Goal: Book appointment/travel/reservation

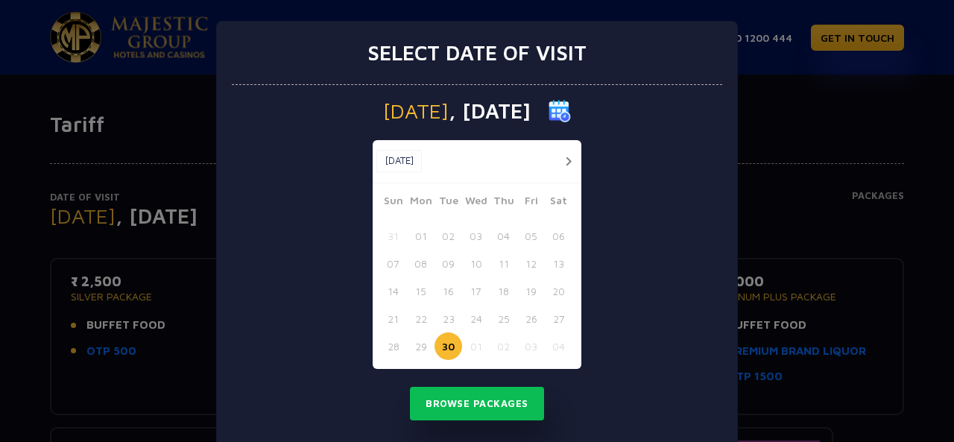
click at [795, 89] on div "Select date of visit [DATE] [DATE] [DATE] Sun Mon Tue Wed Thu Fri Sat 31 01 02 …" at bounding box center [477, 221] width 954 height 442
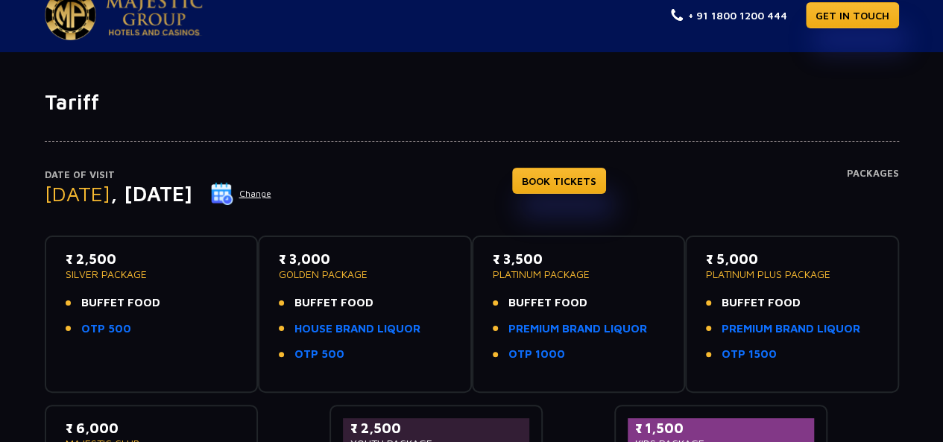
scroll to position [7, 0]
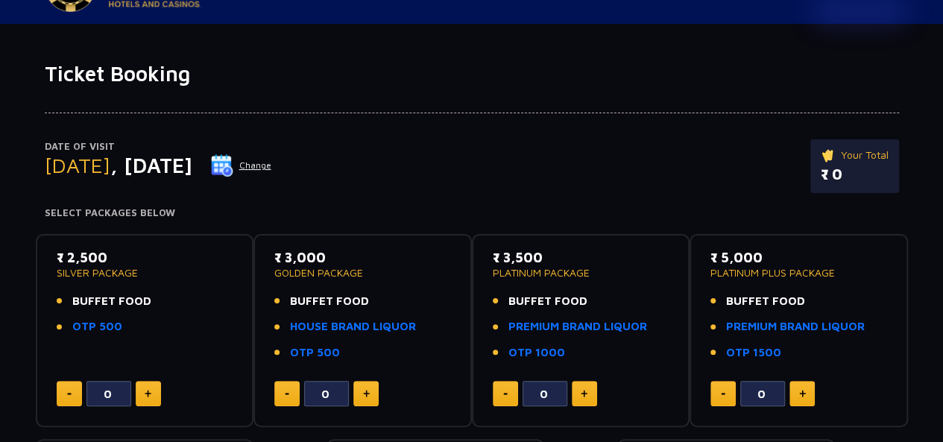
scroll to position [75, 0]
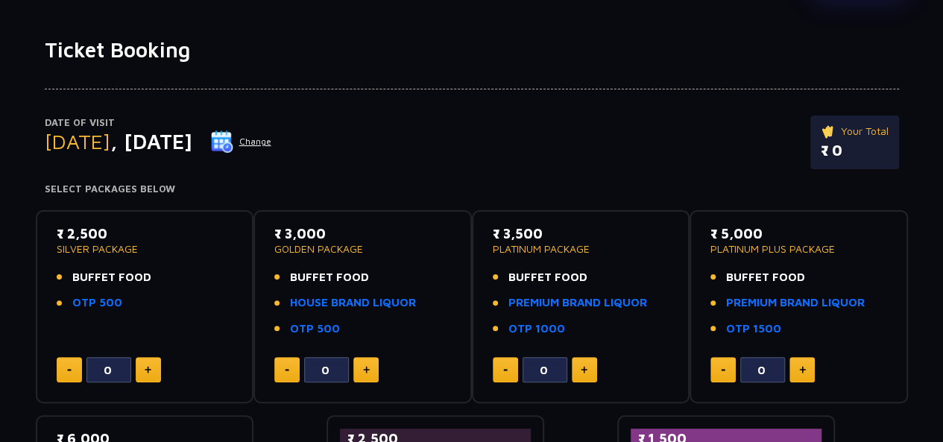
click at [233, 144] on img at bounding box center [222, 141] width 22 height 22
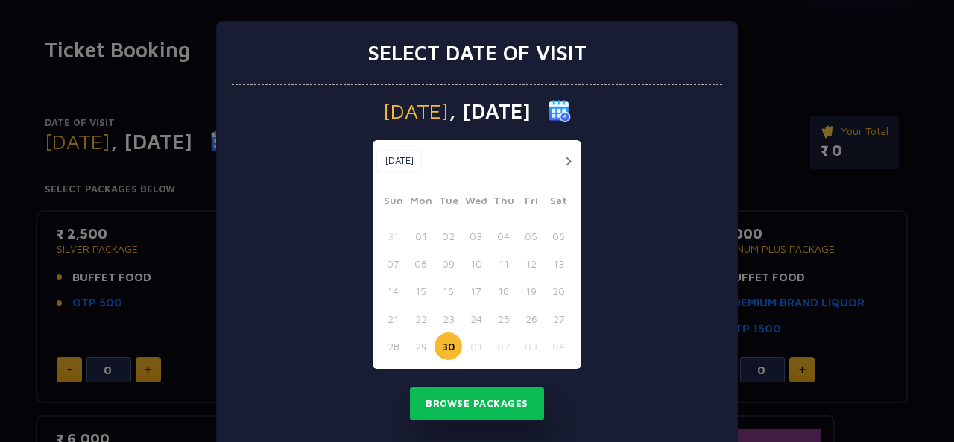
click at [562, 152] on button "button" at bounding box center [568, 161] width 19 height 19
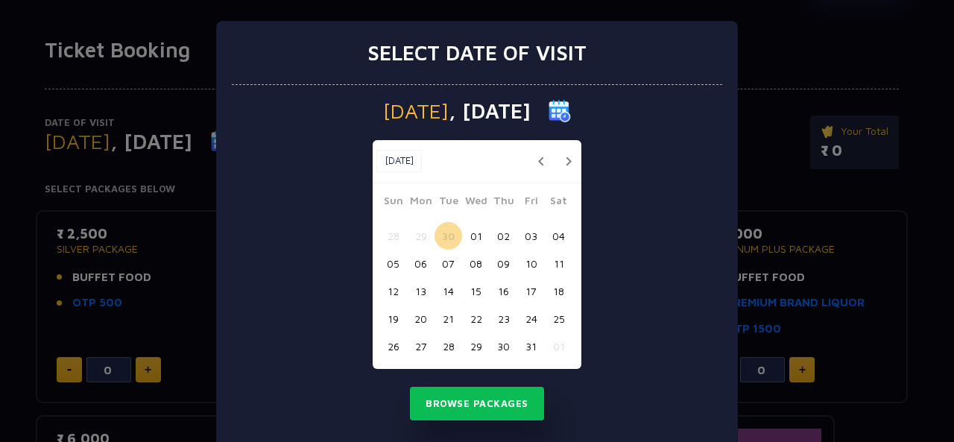
click at [438, 348] on button "28" at bounding box center [449, 346] width 28 height 28
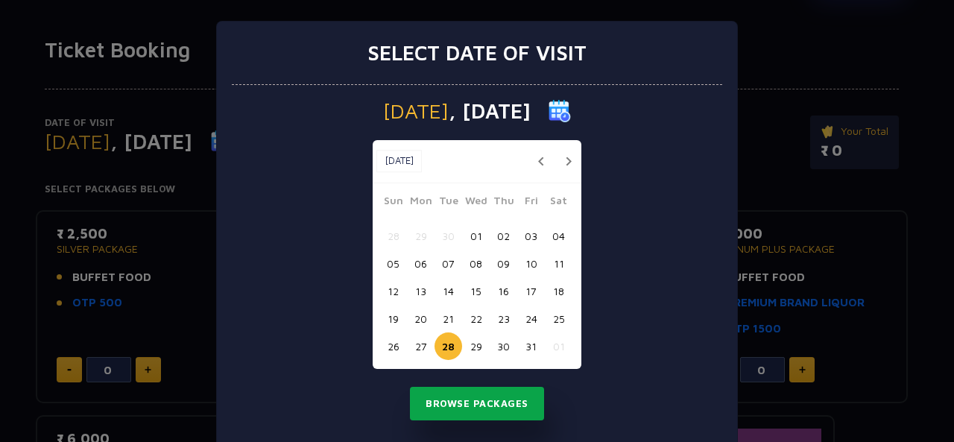
click at [448, 408] on button "Browse Packages" at bounding box center [477, 404] width 134 height 34
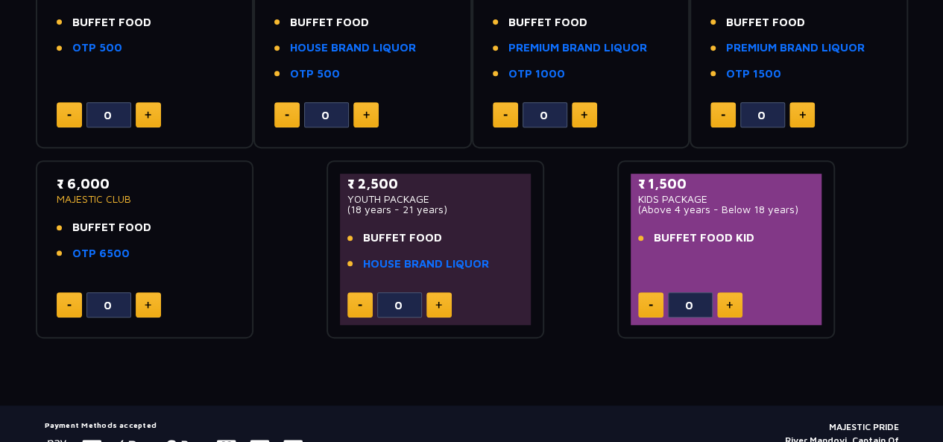
scroll to position [180, 0]
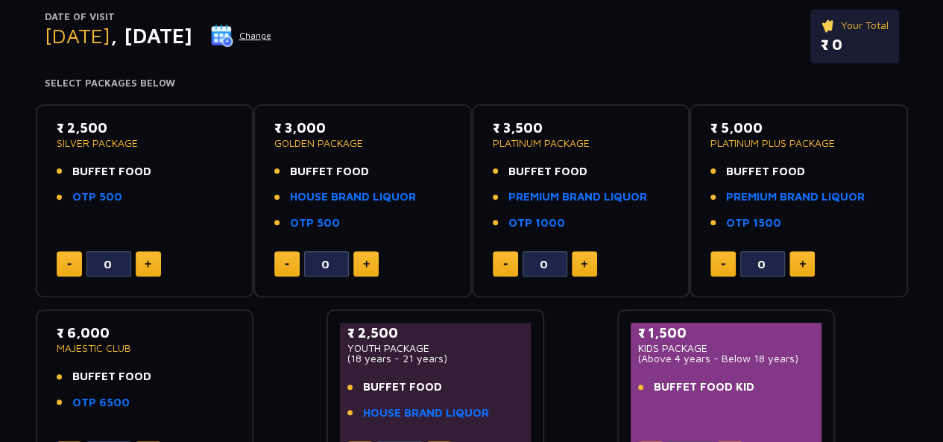
click at [136, 257] on button at bounding box center [148, 263] width 25 height 25
click at [145, 262] on img at bounding box center [148, 263] width 7 height 7
type input "3"
